Goal: Answer question/provide support: Share knowledge or assist other users

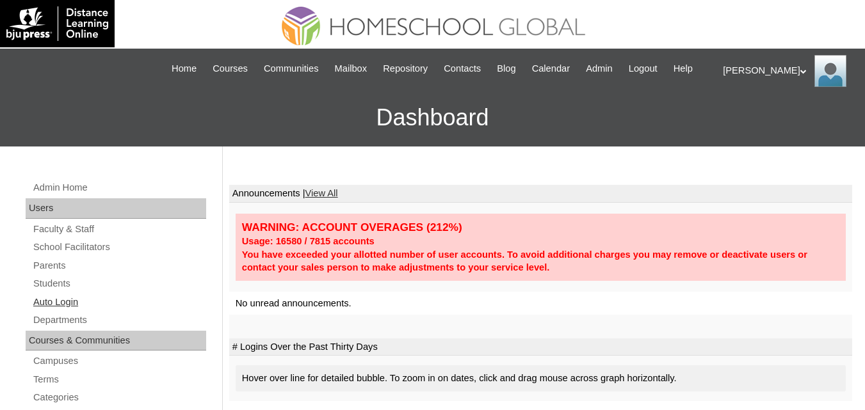
click at [58, 310] on link "Auto Login" at bounding box center [119, 302] width 174 height 16
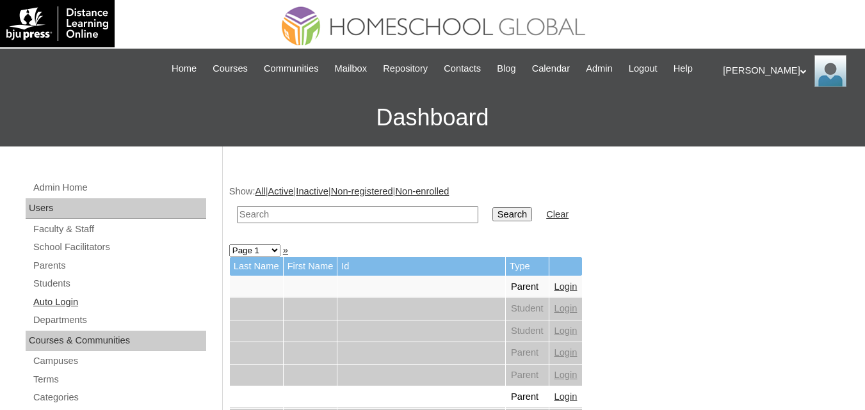
click at [58, 310] on link "Auto Login" at bounding box center [119, 302] width 174 height 16
click at [339, 223] on input "text" at bounding box center [357, 214] width 241 height 17
paste input "Riam Jerome"
type input "Riam Jerome"
click at [492, 221] on input "Search" at bounding box center [512, 214] width 40 height 14
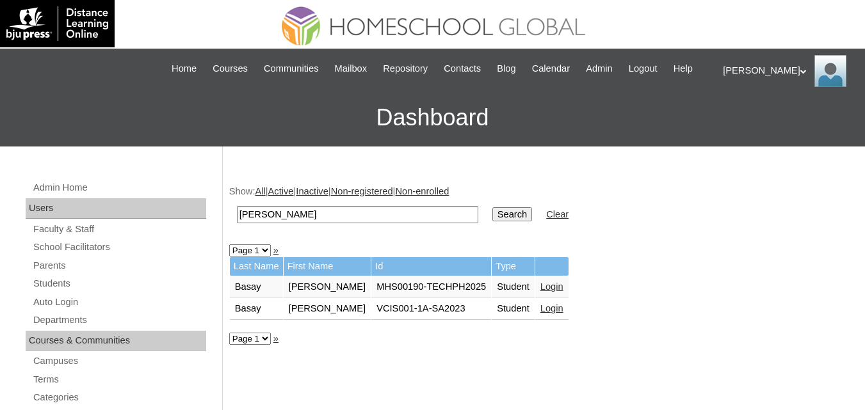
click at [540, 292] on link "Login" at bounding box center [551, 287] width 23 height 10
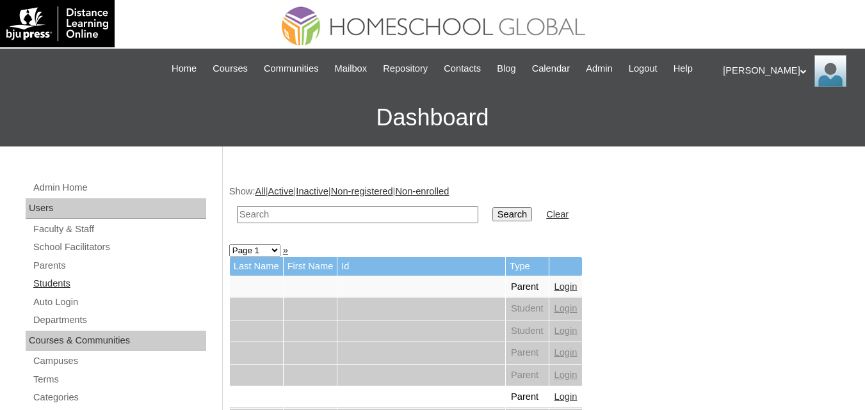
click at [52, 292] on link "Students" at bounding box center [119, 284] width 174 height 16
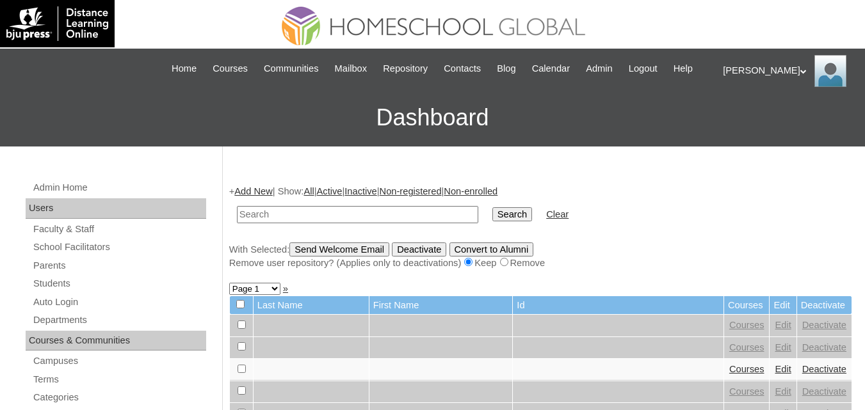
click at [298, 223] on input "text" at bounding box center [357, 214] width 241 height 17
type input "[PERSON_NAME]"
click at [492, 207] on input "Search" at bounding box center [512, 214] width 40 height 14
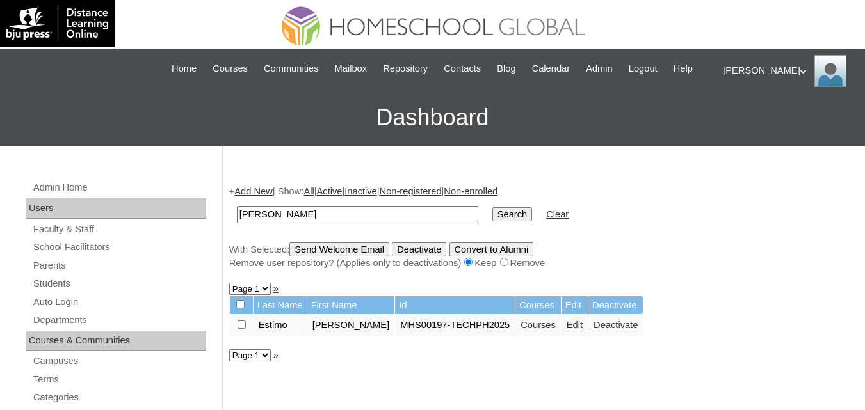
click at [566, 330] on link "Edit" at bounding box center [574, 325] width 16 height 10
